Goal: Find specific fact: Find specific fact

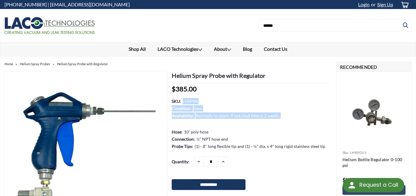
drag, startPoint x: 198, startPoint y: 100, endPoint x: 181, endPoint y: 100, distance: 16.9
click at [181, 100] on dl "SKU: LHSP04 Condition: New Availability: Normally in stock. If not, lead time i…" at bounding box center [250, 124] width 157 height 52
click at [212, 98] on div "MSRP: Now: $385.00 (You save ) SKU: LHSP04 Condition: New Availability: Normall…" at bounding box center [250, 116] width 157 height 67
drag, startPoint x: 197, startPoint y: 101, endPoint x: 198, endPoint y: 97, distance: 4.3
click at [183, 100] on dl "SKU: LHSP04 Condition: New Availability: Normally in stock. If not, lead time i…" at bounding box center [250, 124] width 157 height 52
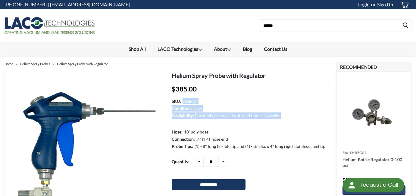
click at [207, 96] on div "MSRP: Now: $385.00 (You save ) SKU: LHSP04 Condition: New Availability: Normall…" at bounding box center [250, 116] width 157 height 67
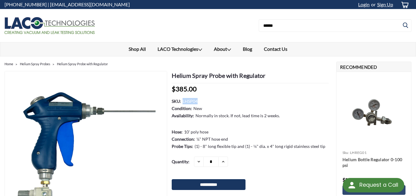
drag, startPoint x: 183, startPoint y: 101, endPoint x: 198, endPoint y: 100, distance: 15.1
click at [198, 100] on dd "LHSP04" at bounding box center [190, 101] width 15 height 6
copy dd "LHSP04"
